Goal: Find specific page/section: Find specific page/section

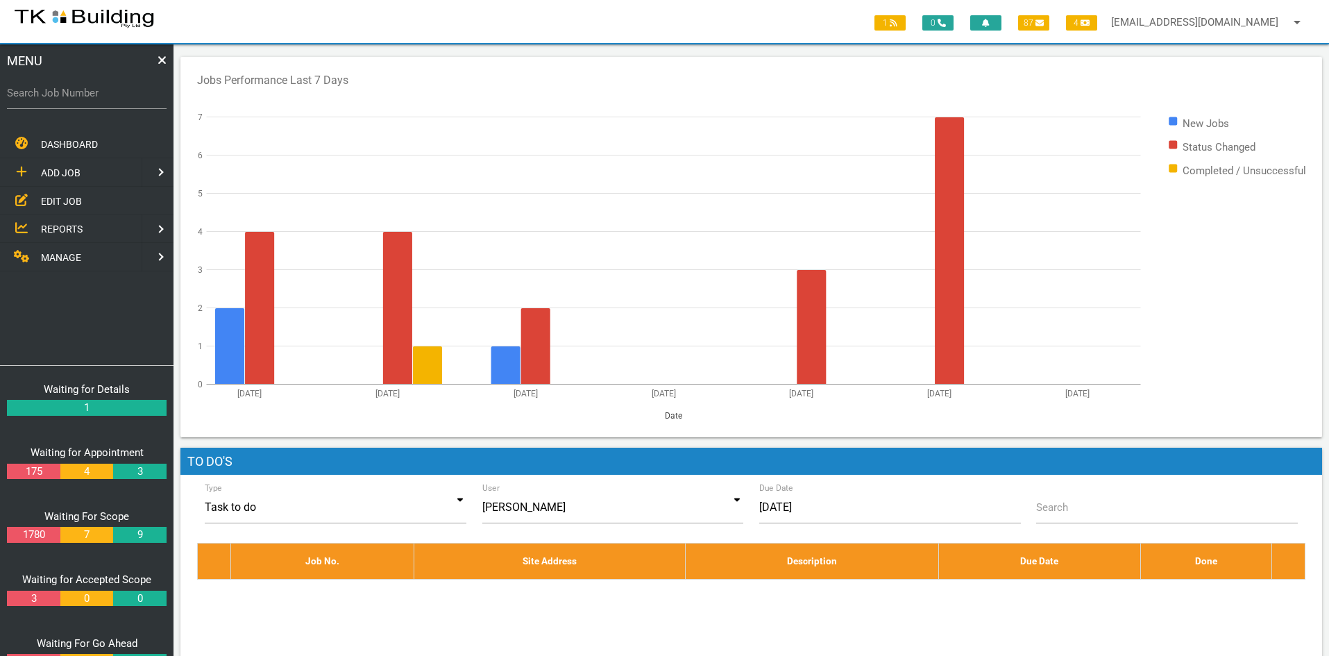
click at [62, 196] on span "EDIT JOB" at bounding box center [61, 200] width 41 height 11
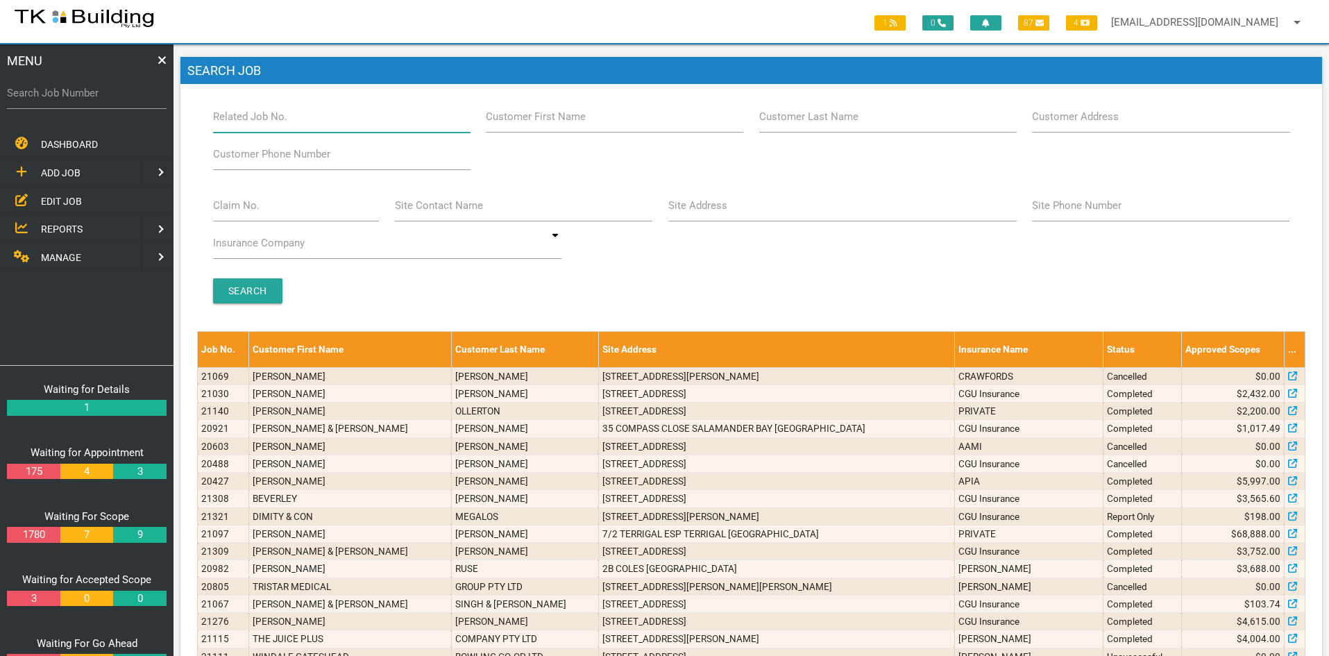
click at [313, 121] on input "Related Job No." at bounding box center [341, 117] width 257 height 32
type input "27205"
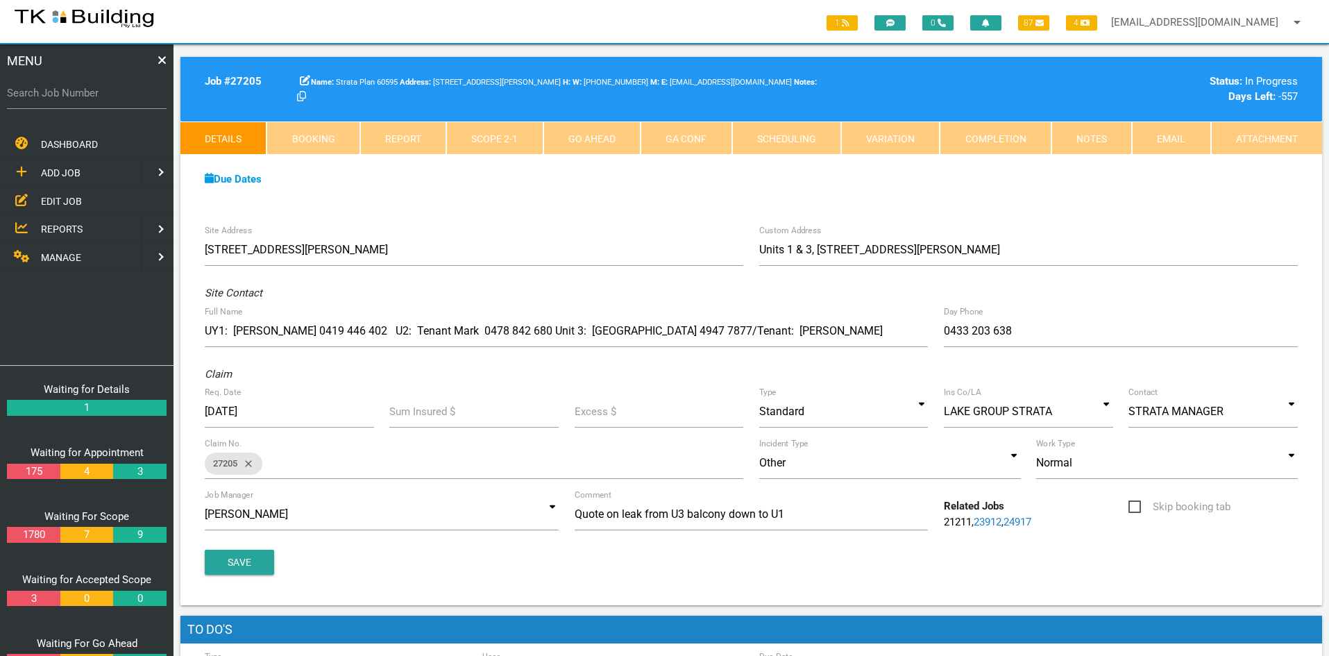
click at [1069, 127] on link "Notes" at bounding box center [1091, 137] width 80 height 33
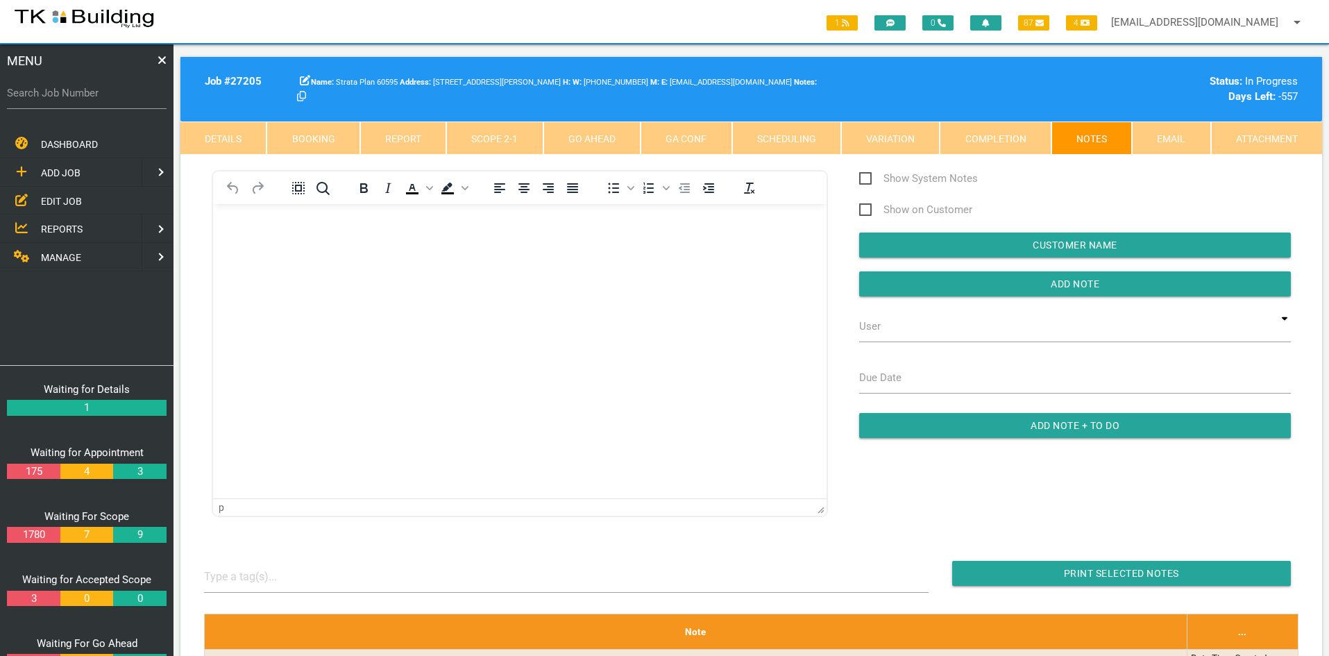
click at [54, 195] on span "EDIT JOB" at bounding box center [61, 200] width 41 height 11
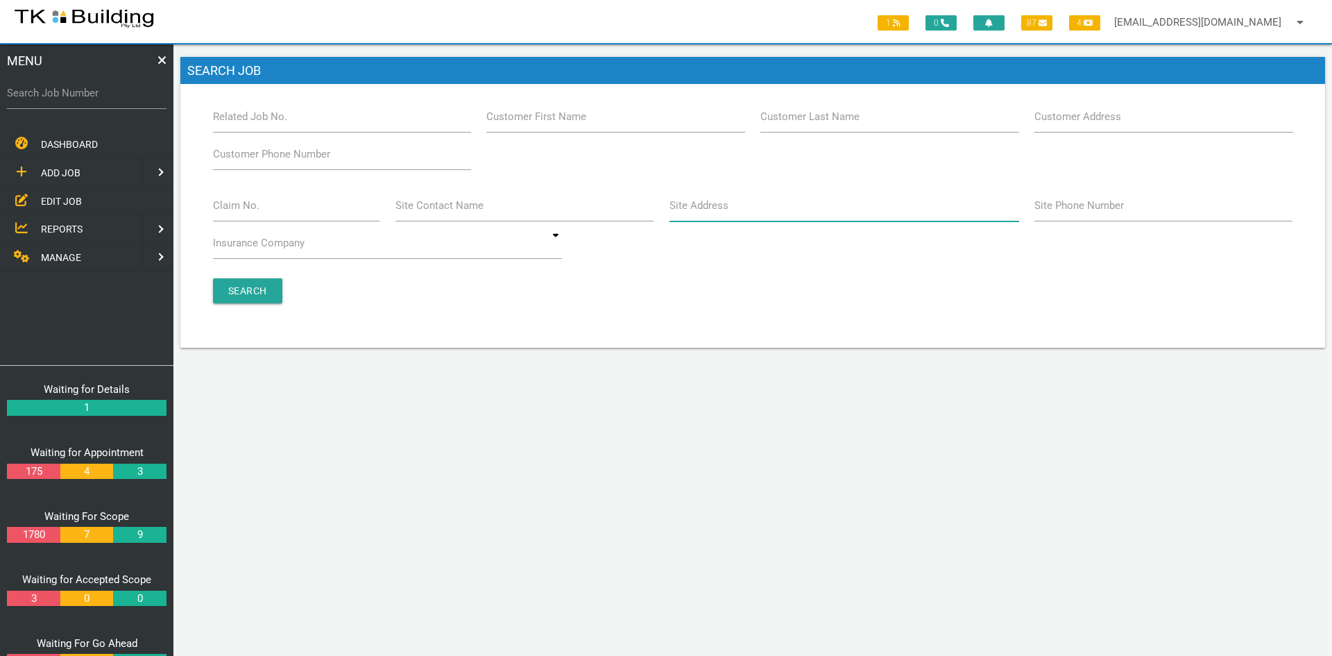
click at [764, 214] on input "Site Address" at bounding box center [845, 205] width 350 height 32
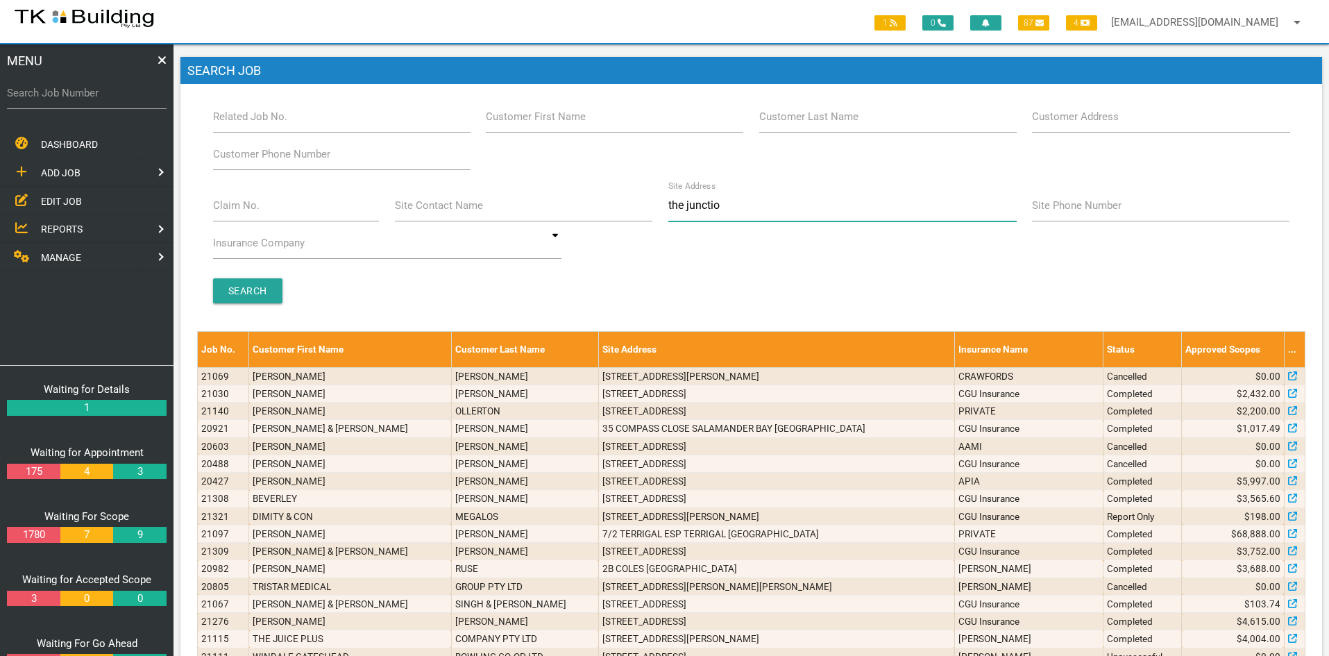
type input "the junction"
